Goal: Task Accomplishment & Management: Manage account settings

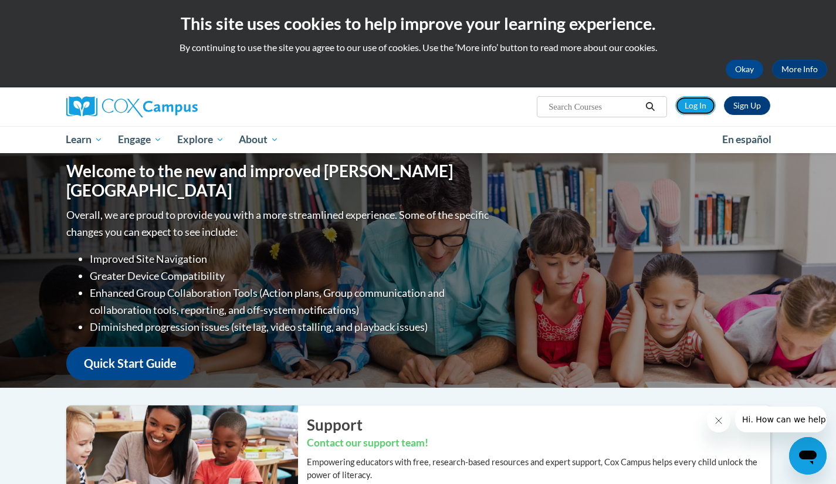
click at [684, 100] on link "Log In" at bounding box center [696, 105] width 41 height 19
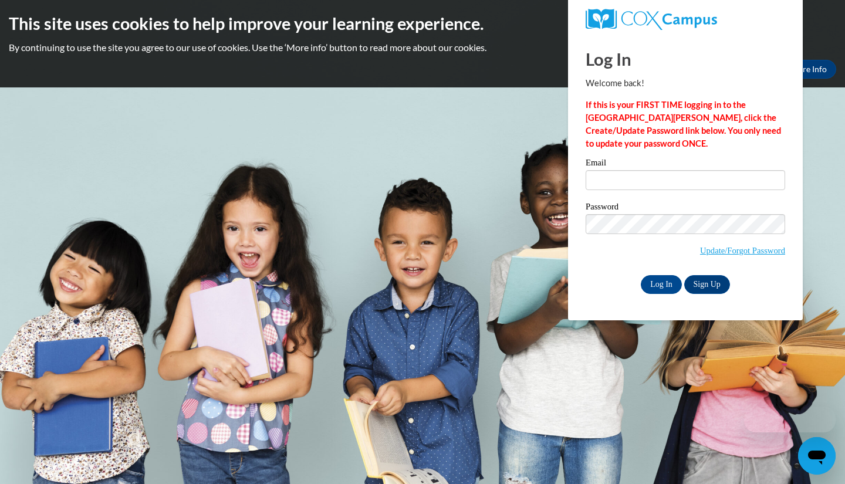
type input "[PERSON_NAME][EMAIL_ADDRESS][DOMAIN_NAME]"
click at [653, 282] on input "Log In" at bounding box center [661, 284] width 41 height 19
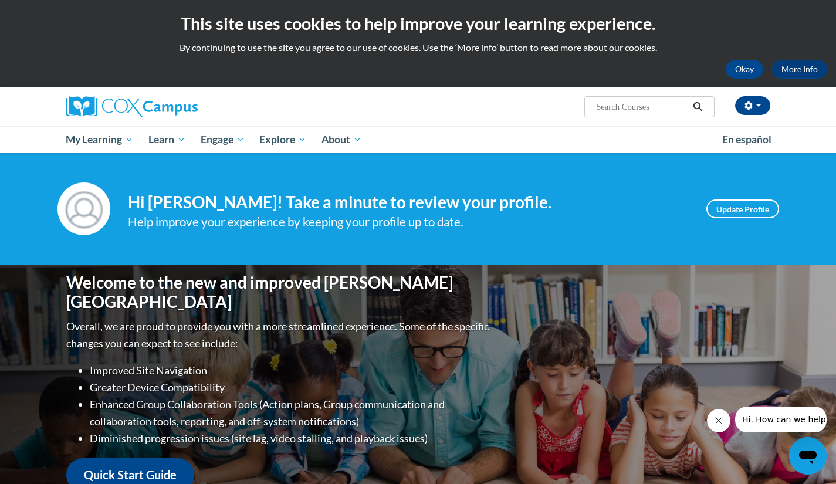
click at [46, 247] on div "Your profile Hi Liam Kelly! Take a minute to review your profile. Help improve …" at bounding box center [418, 209] width 836 height 112
click at [753, 106] on button "button" at bounding box center [752, 105] width 35 height 19
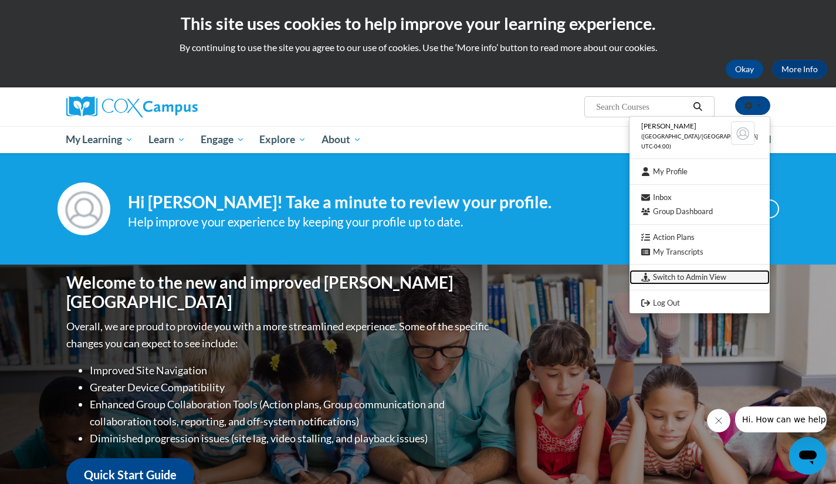
click at [701, 274] on link "Switch to Admin View" at bounding box center [700, 277] width 140 height 15
